Goal: Task Accomplishment & Management: Manage account settings

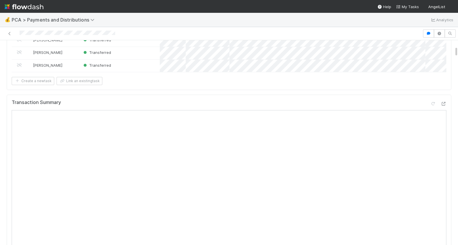
scroll to position [108, 0]
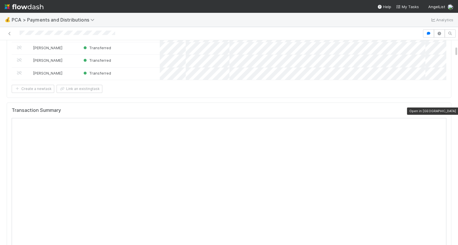
click at [442, 111] on icon at bounding box center [443, 112] width 6 height 4
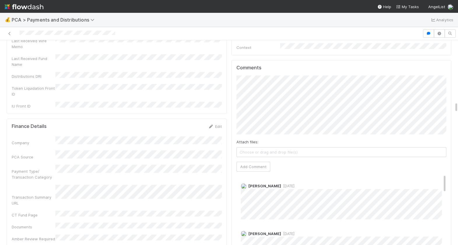
scroll to position [1216, 0]
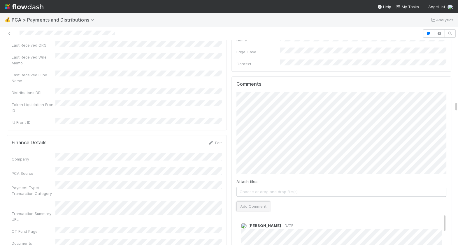
click at [257, 201] on button "Add Comment" at bounding box center [253, 206] width 34 height 10
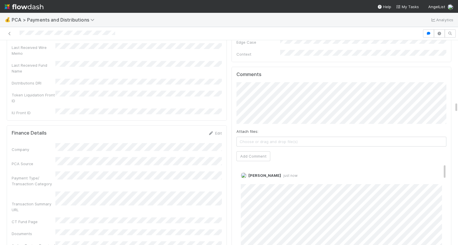
scroll to position [1235, 0]
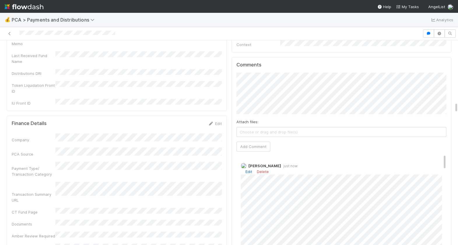
click at [248, 169] on link "Edit" at bounding box center [248, 171] width 7 height 5
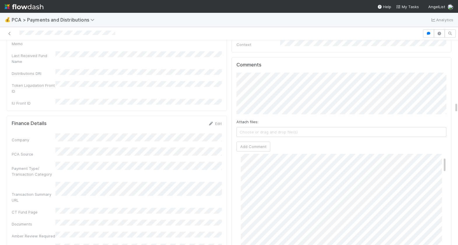
scroll to position [0, 0]
click at [249, 169] on link "Edit" at bounding box center [248, 171] width 7 height 5
click at [250, 169] on link "Edit" at bounding box center [248, 171] width 7 height 5
click at [246, 169] on link "Edit" at bounding box center [248, 171] width 7 height 5
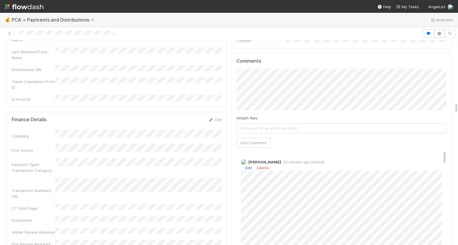
click at [249, 165] on link "Edit" at bounding box center [248, 167] width 7 height 5
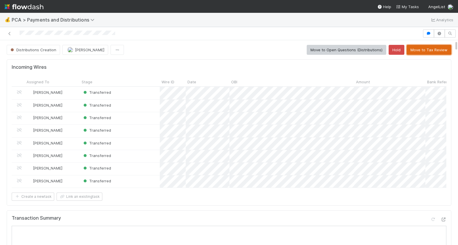
click at [421, 48] on button "Move to Tax Review" at bounding box center [428, 50] width 45 height 10
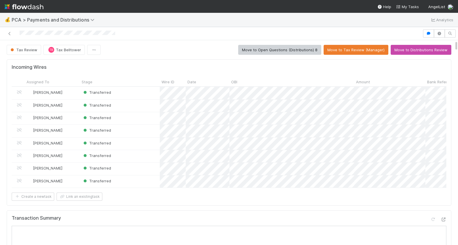
click at [20, 31] on div at bounding box center [210, 33] width 417 height 8
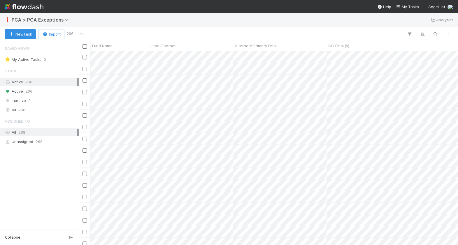
scroll to position [194, 379]
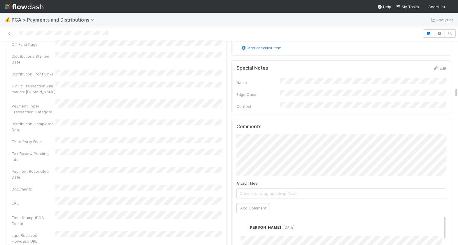
scroll to position [914, 0]
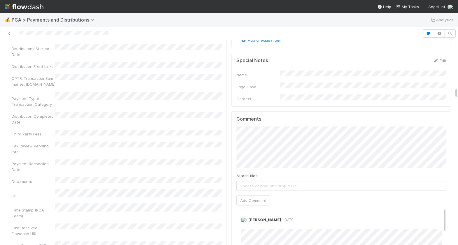
drag, startPoint x: 112, startPoint y: 34, endPoint x: 19, endPoint y: 33, distance: 93.2
click at [19, 33] on div at bounding box center [210, 33] width 417 height 8
click at [244, 195] on button "Add Comment" at bounding box center [253, 200] width 34 height 10
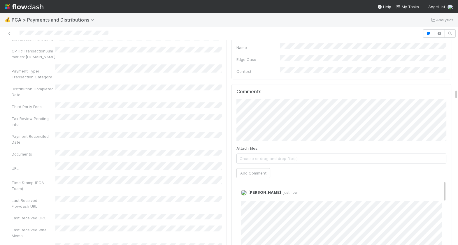
scroll to position [944, 0]
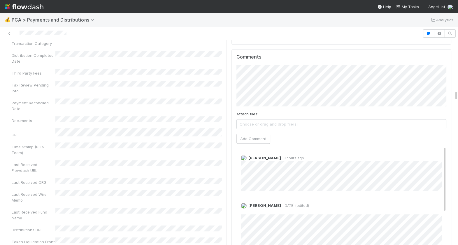
drag, startPoint x: 68, startPoint y: 33, endPoint x: 17, endPoint y: 35, distance: 51.0
click at [17, 35] on div at bounding box center [210, 33] width 417 height 8
click at [248, 134] on button "Add Comment" at bounding box center [253, 139] width 34 height 10
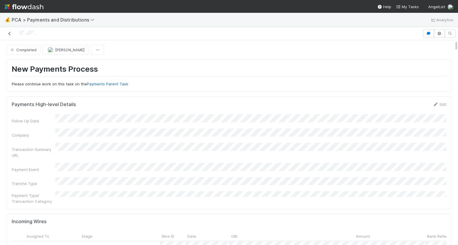
click at [10, 33] on icon at bounding box center [10, 34] width 6 height 4
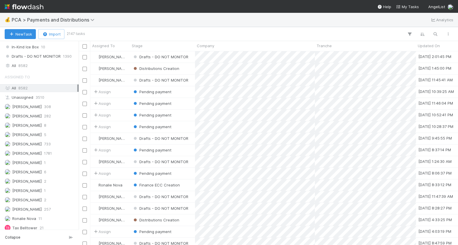
scroll to position [482, 0]
click at [30, 57] on div "Saved Views 🌶️ My Tasks 47 💡 Follow Ups Today (Payments) 7 🏧 Follow Ups Today (…" at bounding box center [39, 135] width 79 height 188
click at [25, 55] on span "8582" at bounding box center [22, 56] width 9 height 7
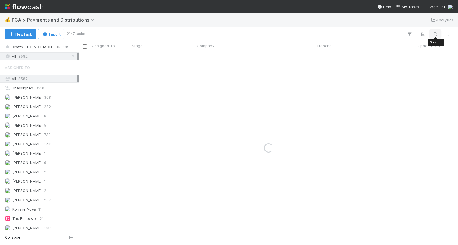
click at [434, 34] on icon "button" at bounding box center [435, 33] width 6 height 5
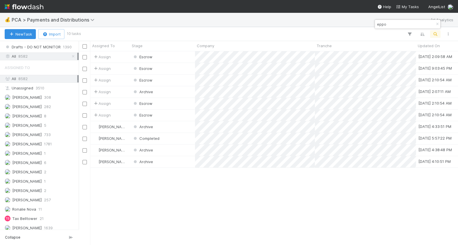
scroll to position [194, 379]
type input "eppo"
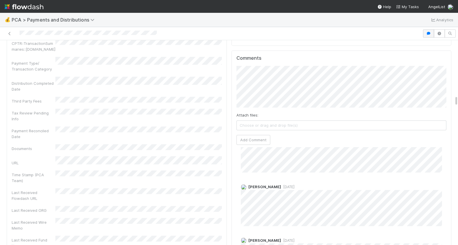
scroll to position [1421, 0]
